Goal: Transaction & Acquisition: Purchase product/service

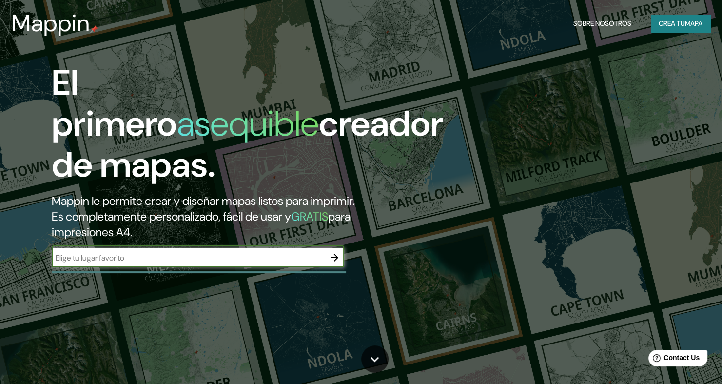
click at [223, 252] on input "text" at bounding box center [188, 257] width 273 height 11
click at [333, 252] on icon "button" at bounding box center [335, 258] width 12 height 12
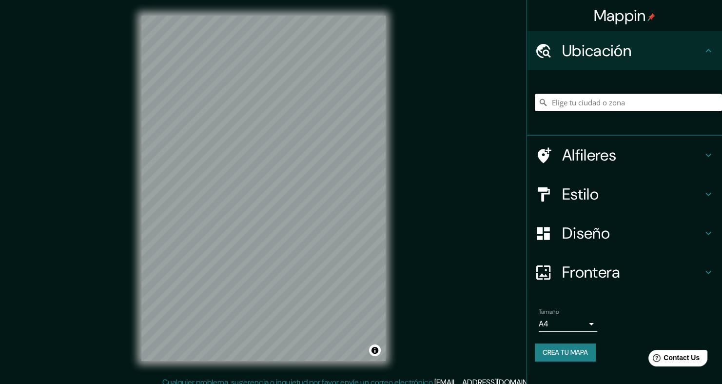
click at [573, 103] on input "Pick your city or area" at bounding box center [628, 103] width 187 height 18
type input "M"
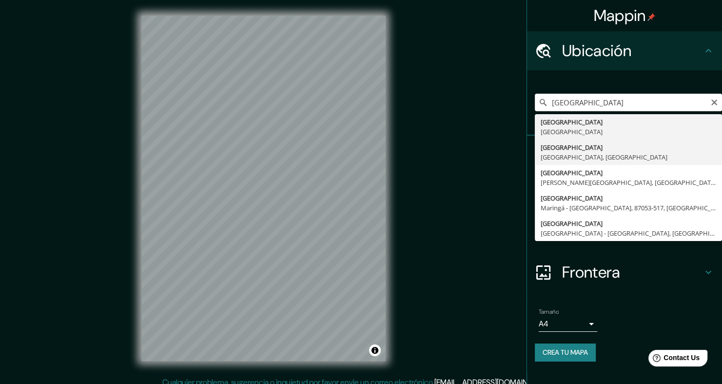
type input "[GEOGRAPHIC_DATA], [GEOGRAPHIC_DATA], [GEOGRAPHIC_DATA]"
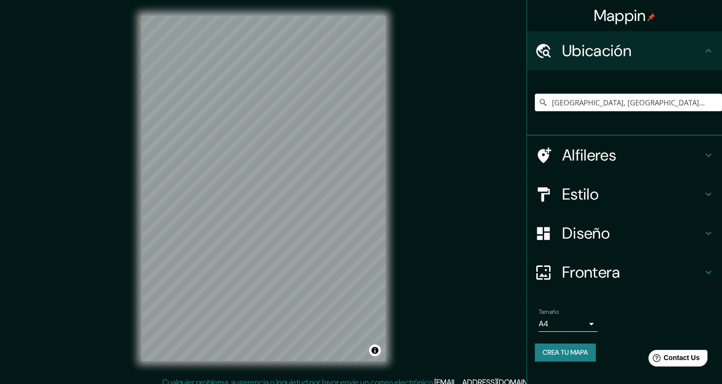
click at [620, 187] on h4 "Estilo" at bounding box center [632, 194] width 140 height 20
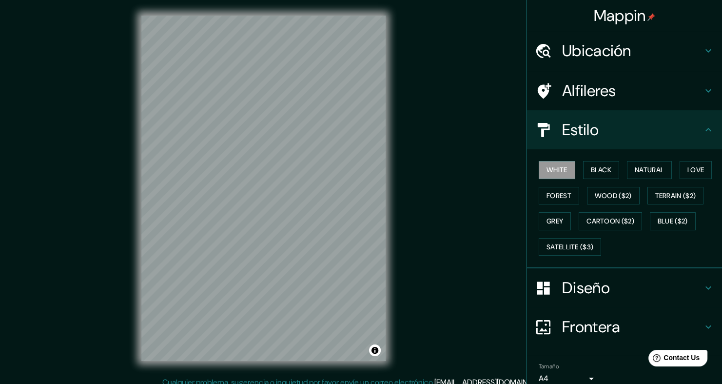
click at [607, 302] on div "Diseño" at bounding box center [624, 287] width 195 height 39
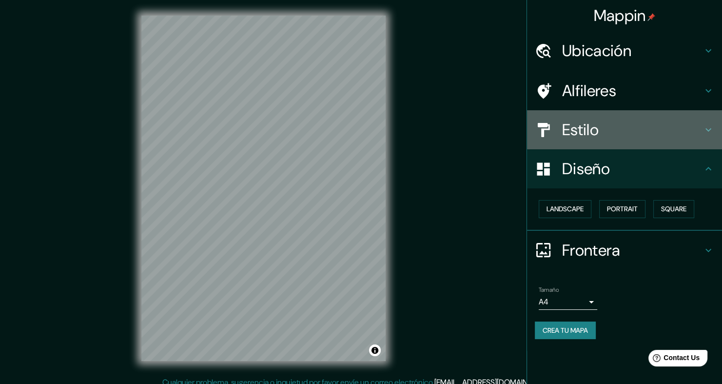
click at [620, 131] on h4 "Estilo" at bounding box center [632, 130] width 140 height 20
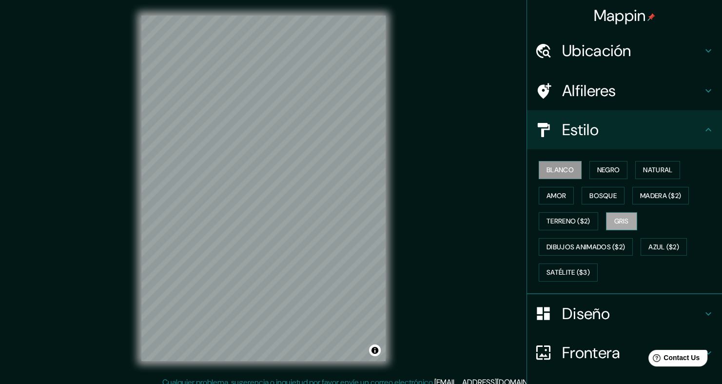
click at [610, 218] on button "Gris" at bounding box center [621, 221] width 31 height 18
click at [567, 219] on button "Terreno ($2)" at bounding box center [568, 221] width 59 height 18
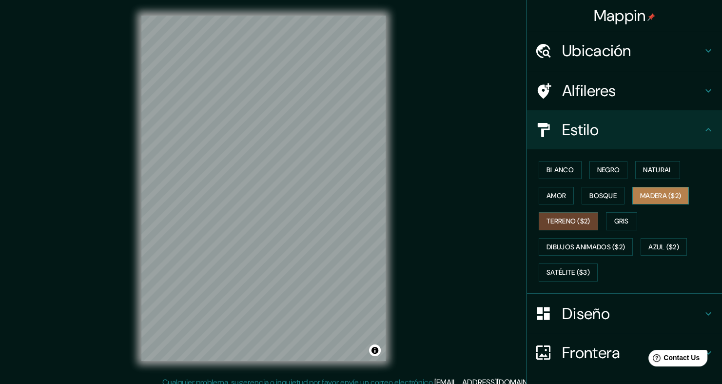
click at [641, 200] on button "Madera ($2)" at bounding box center [660, 196] width 57 height 18
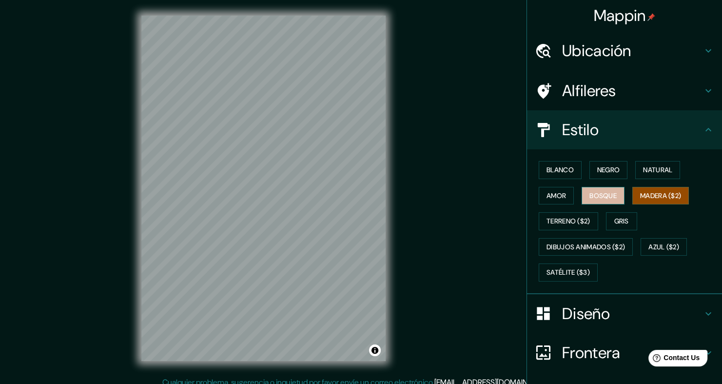
click at [606, 198] on button "Bosque" at bounding box center [603, 196] width 43 height 18
click at [650, 190] on button "Madera ($2)" at bounding box center [660, 196] width 57 height 18
click at [654, 173] on button "Natural" at bounding box center [657, 170] width 45 height 18
click at [590, 191] on button "Bosque" at bounding box center [603, 196] width 43 height 18
click at [602, 309] on h4 "Diseño" at bounding box center [632, 314] width 140 height 20
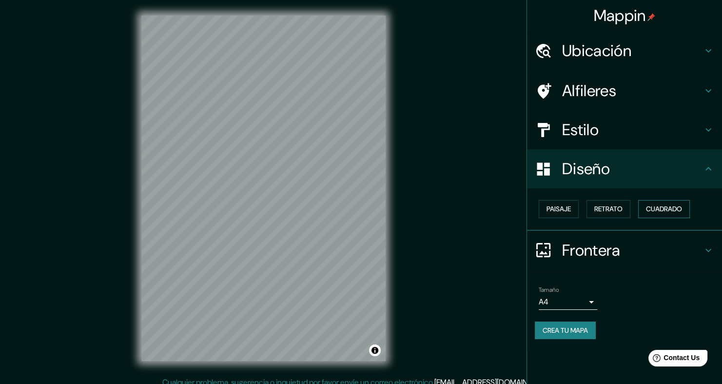
click at [657, 201] on button "Cuadrado" at bounding box center [664, 209] width 52 height 18
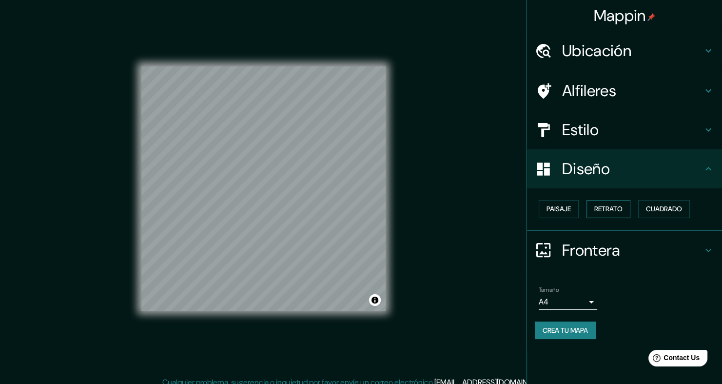
click at [617, 214] on button "Retrato" at bounding box center [609, 209] width 44 height 18
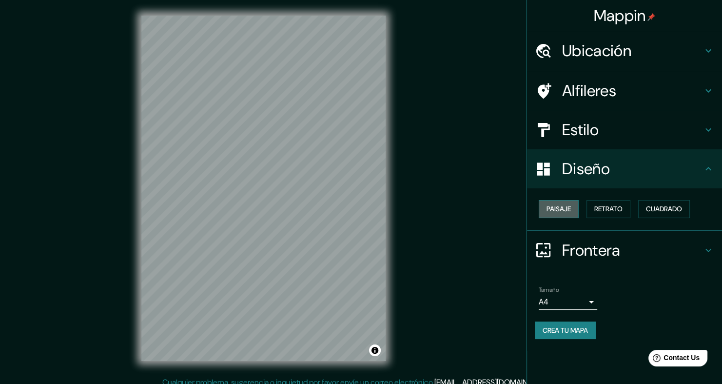
click at [552, 214] on button "Paisaje" at bounding box center [559, 209] width 40 height 18
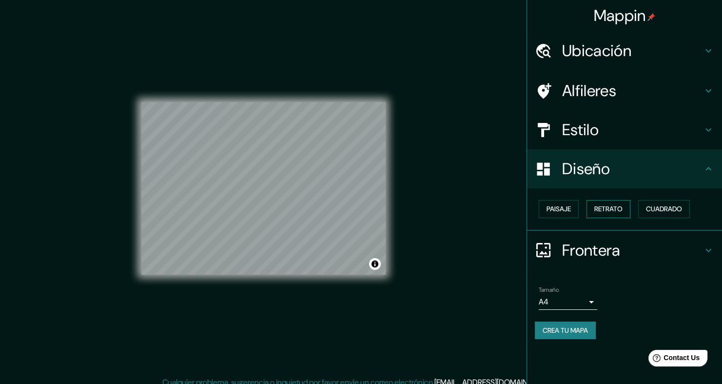
click at [598, 211] on button "Retrato" at bounding box center [609, 209] width 44 height 18
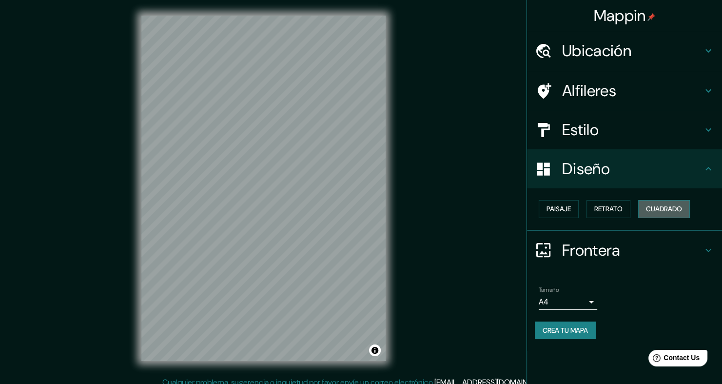
click at [670, 210] on button "Cuadrado" at bounding box center [664, 209] width 52 height 18
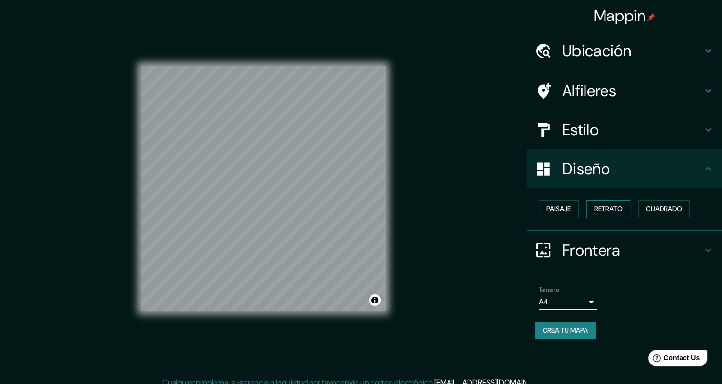
click at [614, 210] on button "Retrato" at bounding box center [609, 209] width 44 height 18
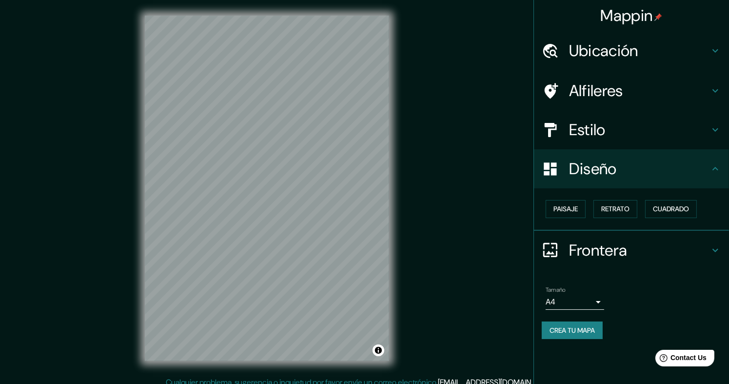
click at [578, 299] on body "Mappin Ubicación [GEOGRAPHIC_DATA], [GEOGRAPHIC_DATA], [GEOGRAPHIC_DATA] Alfile…" at bounding box center [364, 192] width 729 height 384
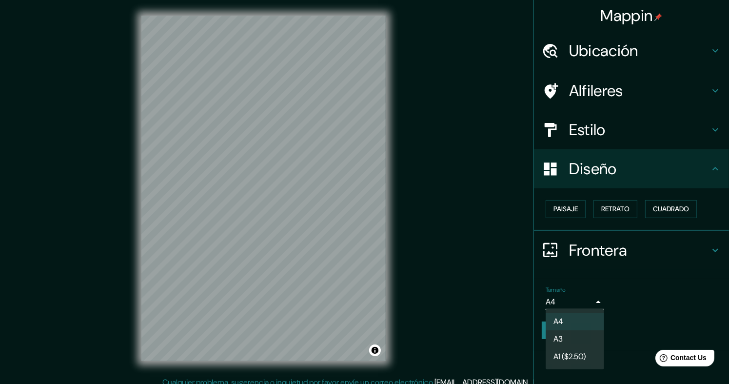
click at [583, 347] on li "A3" at bounding box center [575, 339] width 59 height 18
click at [583, 306] on body "Mappin Ubicación [GEOGRAPHIC_DATA], [GEOGRAPHIC_DATA], [GEOGRAPHIC_DATA] Alfile…" at bounding box center [364, 192] width 729 height 384
click at [575, 359] on li "A1 (2,50 USD)" at bounding box center [574, 357] width 59 height 18
click at [580, 300] on body "Mappin Ubicación [GEOGRAPHIC_DATA], [GEOGRAPHIC_DATA], [GEOGRAPHIC_DATA] Alfile…" at bounding box center [364, 192] width 729 height 384
click at [574, 328] on li "A4" at bounding box center [574, 322] width 59 height 18
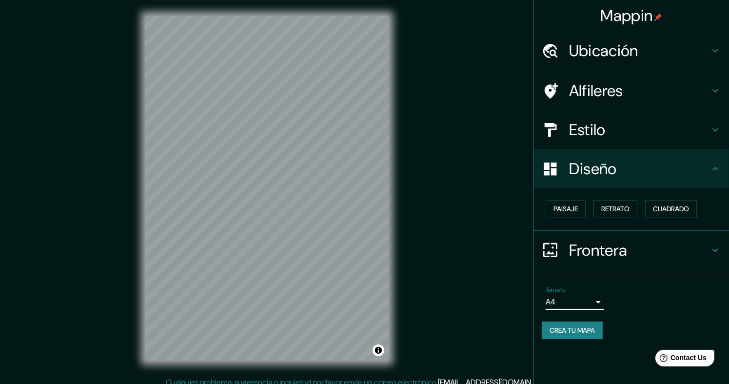
click at [585, 302] on body "Mappin Ubicación [GEOGRAPHIC_DATA], [GEOGRAPHIC_DATA], [GEOGRAPHIC_DATA] Alfile…" at bounding box center [364, 192] width 729 height 384
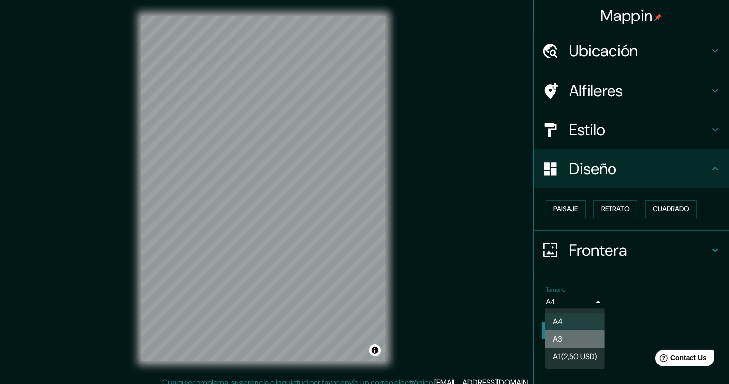
click at [578, 332] on li "A3" at bounding box center [574, 339] width 59 height 18
type input "a4"
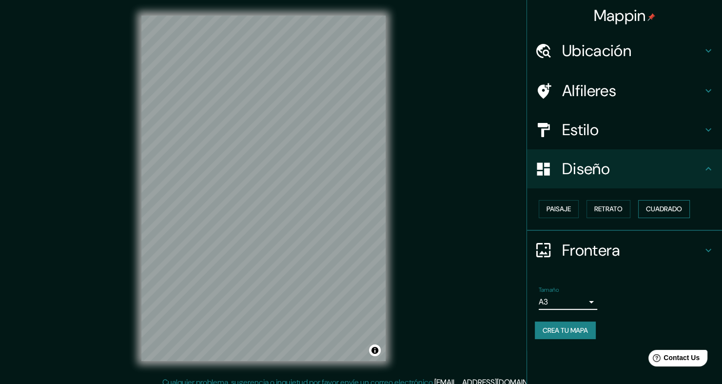
click at [656, 215] on button "Cuadrado" at bounding box center [664, 209] width 52 height 18
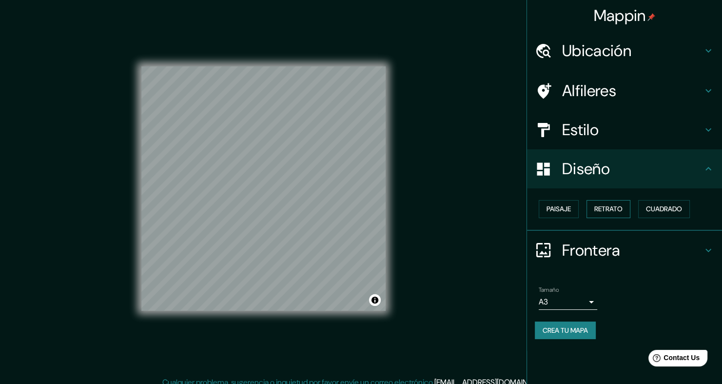
click at [598, 209] on button "Retrato" at bounding box center [609, 209] width 44 height 18
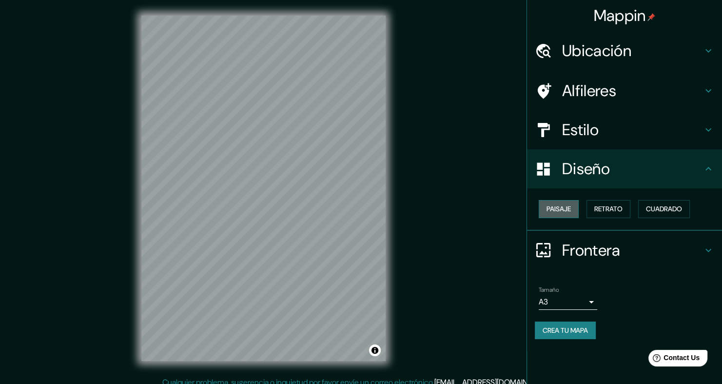
click at [571, 209] on button "Paisaje" at bounding box center [559, 209] width 40 height 18
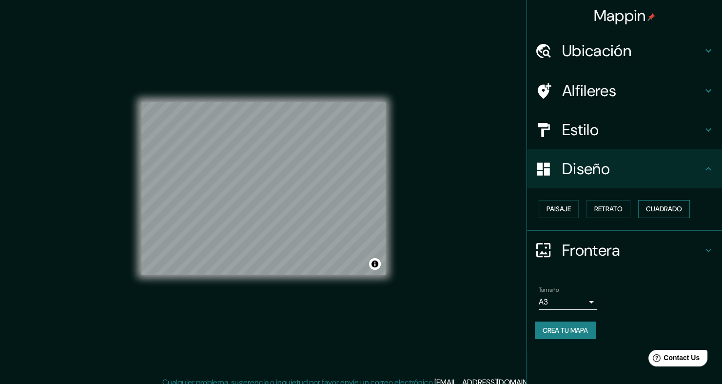
click at [656, 209] on button "Cuadrado" at bounding box center [664, 209] width 52 height 18
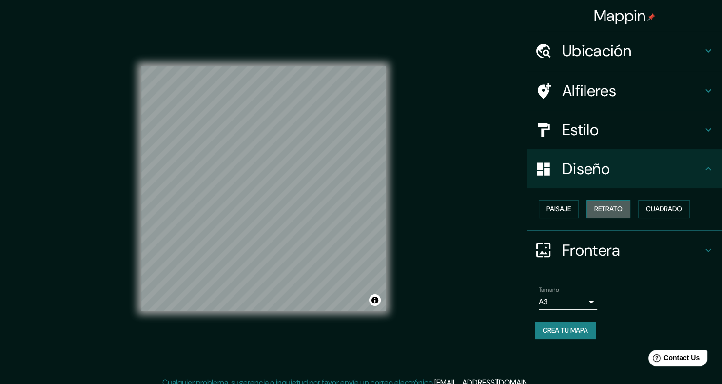
click at [608, 209] on button "Retrato" at bounding box center [609, 209] width 44 height 18
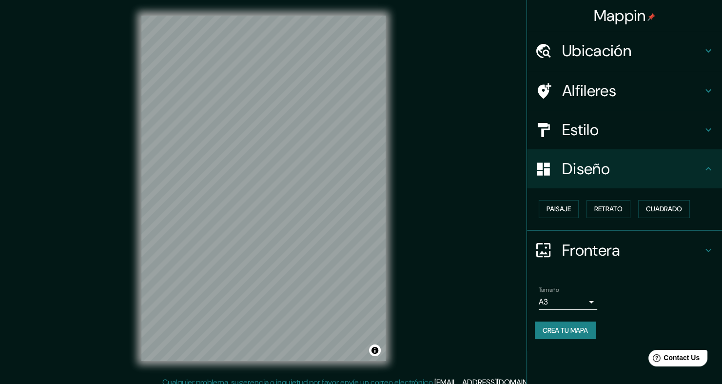
click at [628, 130] on h4 "Estilo" at bounding box center [632, 130] width 140 height 20
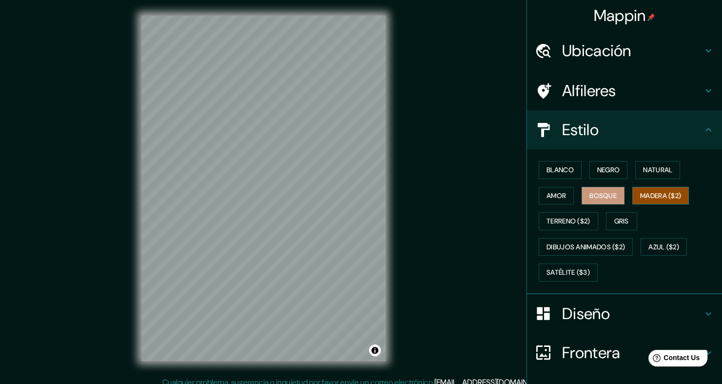
click at [658, 193] on button "Madera ($2)" at bounding box center [660, 196] width 57 height 18
click at [569, 175] on button "Blanco" at bounding box center [560, 170] width 43 height 18
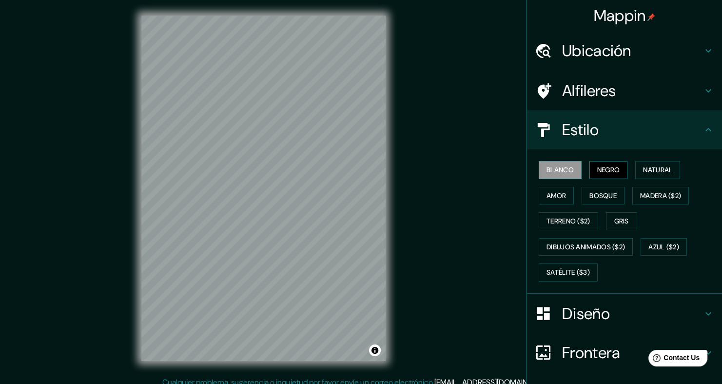
click at [602, 167] on button "Negro" at bounding box center [609, 170] width 39 height 18
click at [659, 172] on button "Natural" at bounding box center [657, 170] width 45 height 18
